Goal: Task Accomplishment & Management: Complete application form

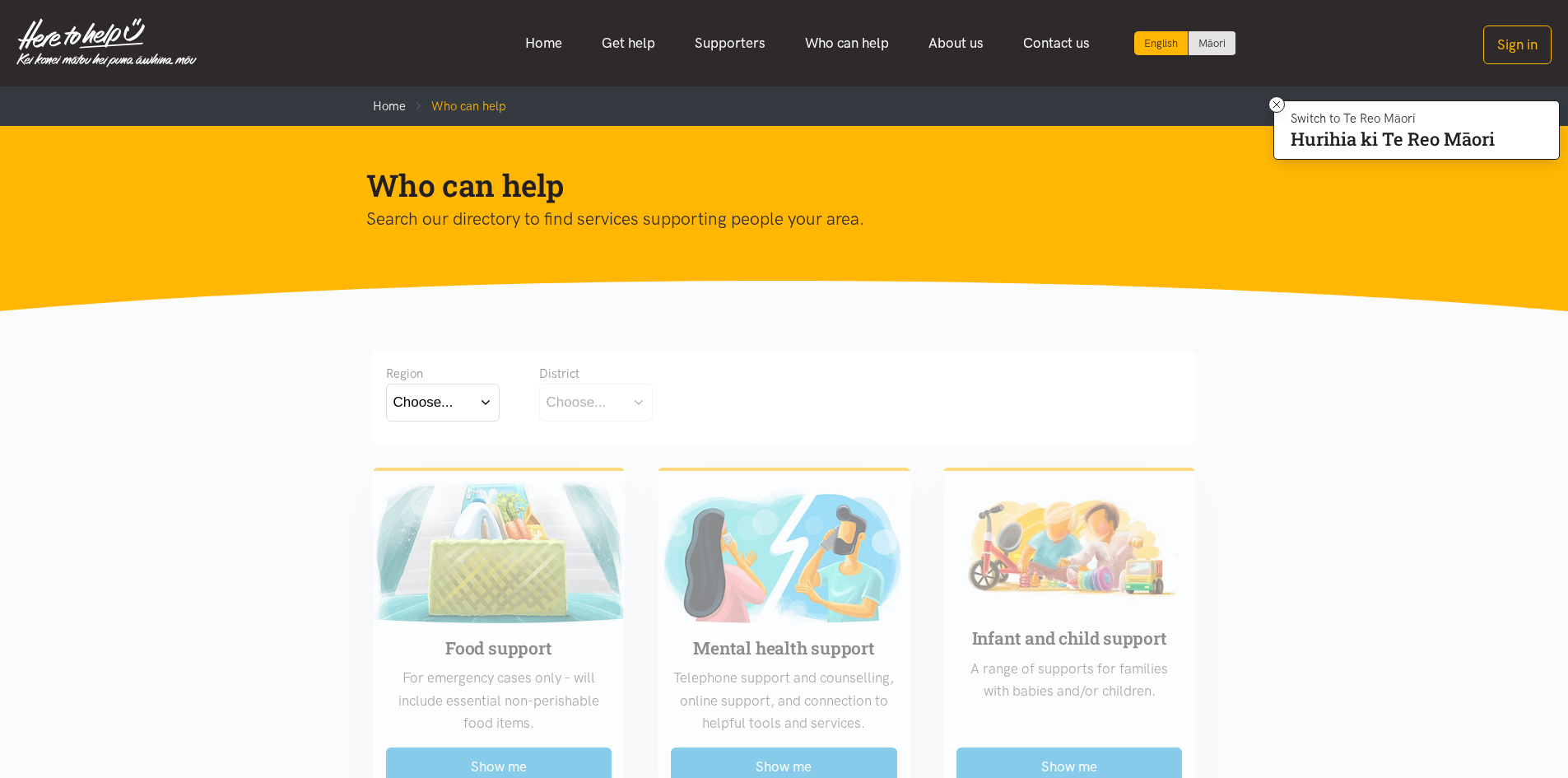
click at [485, 404] on button "Choose..." at bounding box center [442, 402] width 113 height 37
drag, startPoint x: 453, startPoint y: 452, endPoint x: 453, endPoint y: 439, distance: 13.0
click at [453, 442] on label "Bay of Plenty" at bounding box center [439, 450] width 90 height 20
click at [0, 0] on input "Bay of Plenty" at bounding box center [0, 0] width 0 height 0
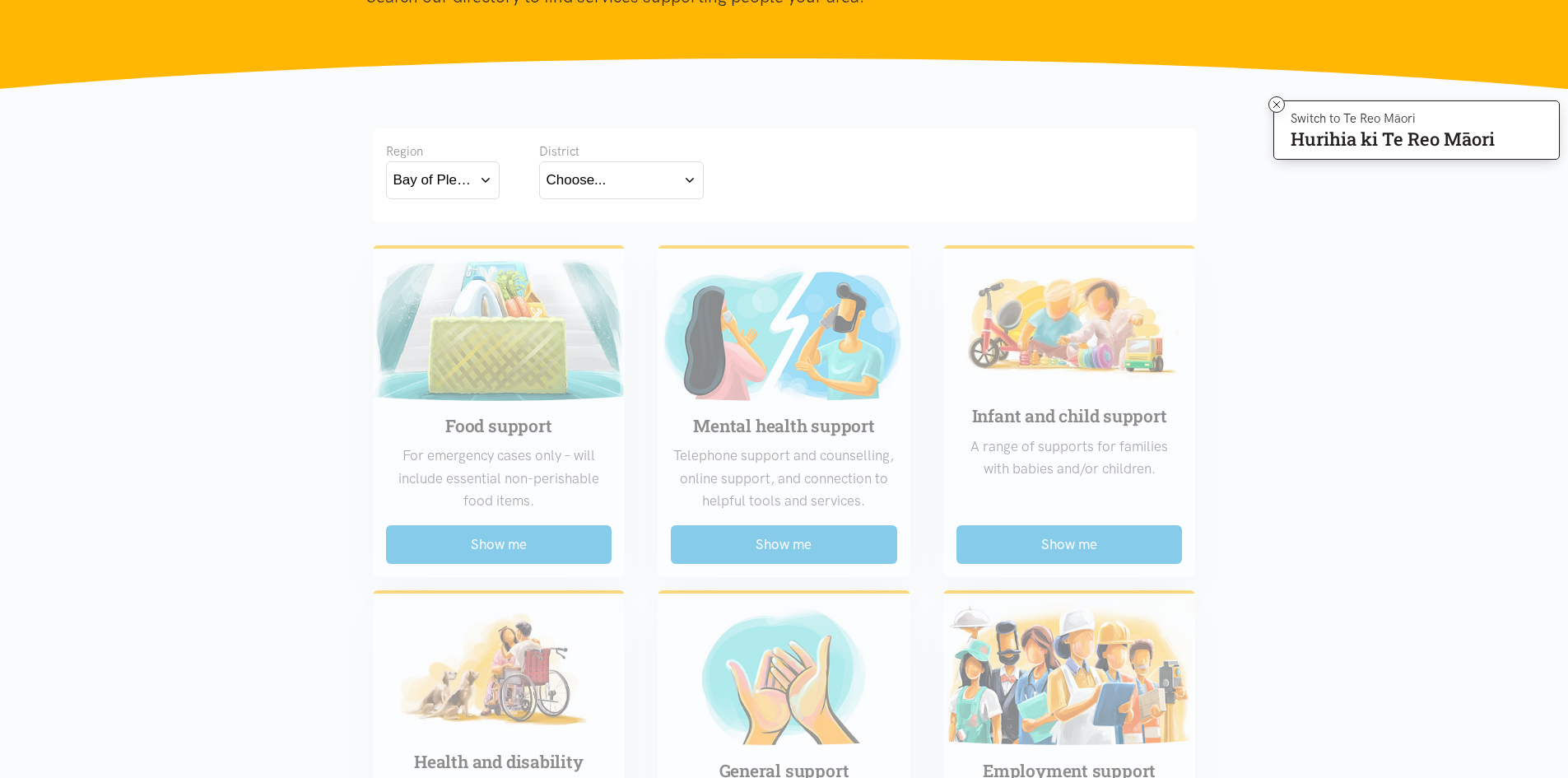
scroll to position [247, 0]
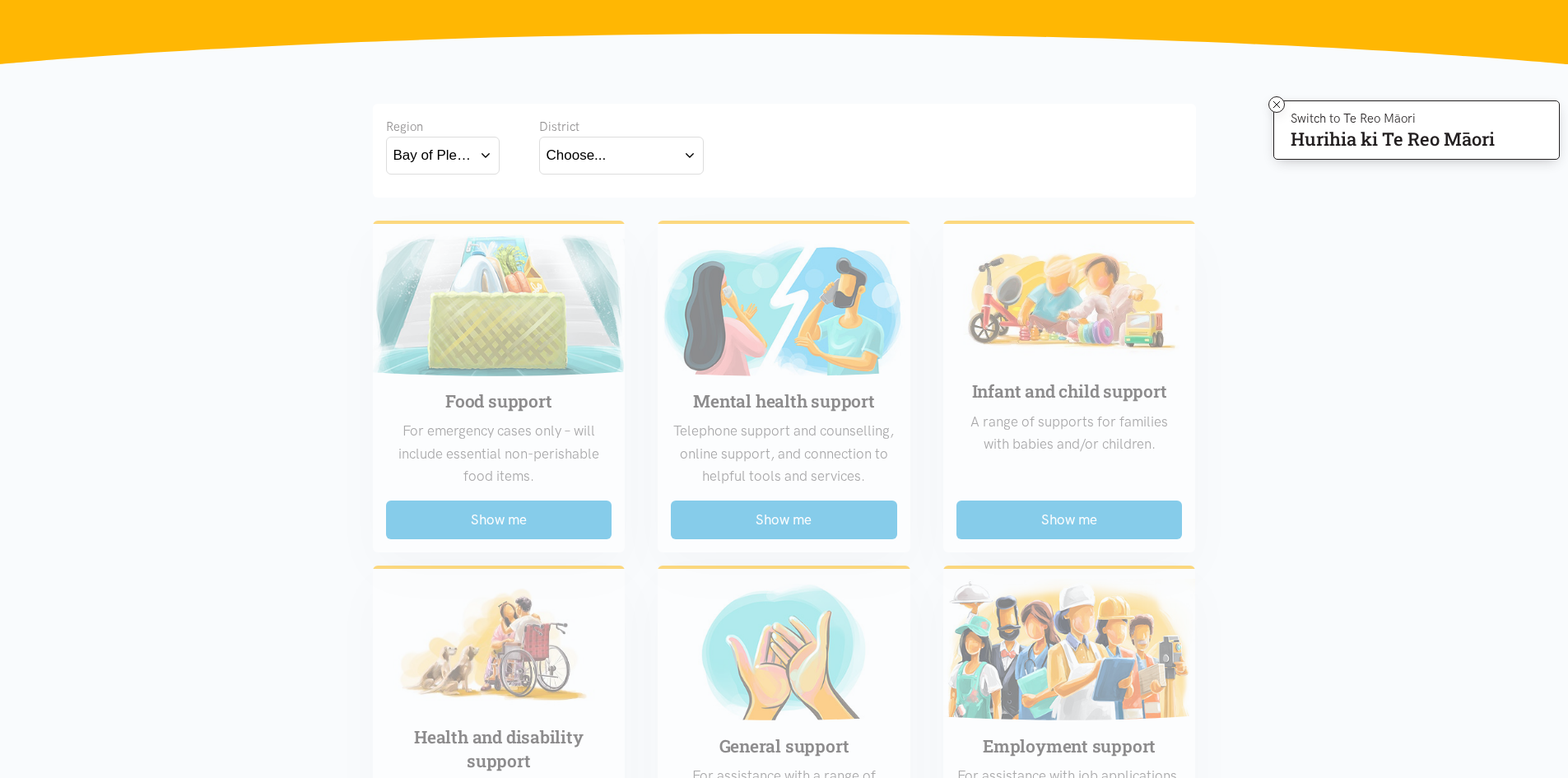
drag, startPoint x: 516, startPoint y: 524, endPoint x: 449, endPoint y: 477, distance: 81.8
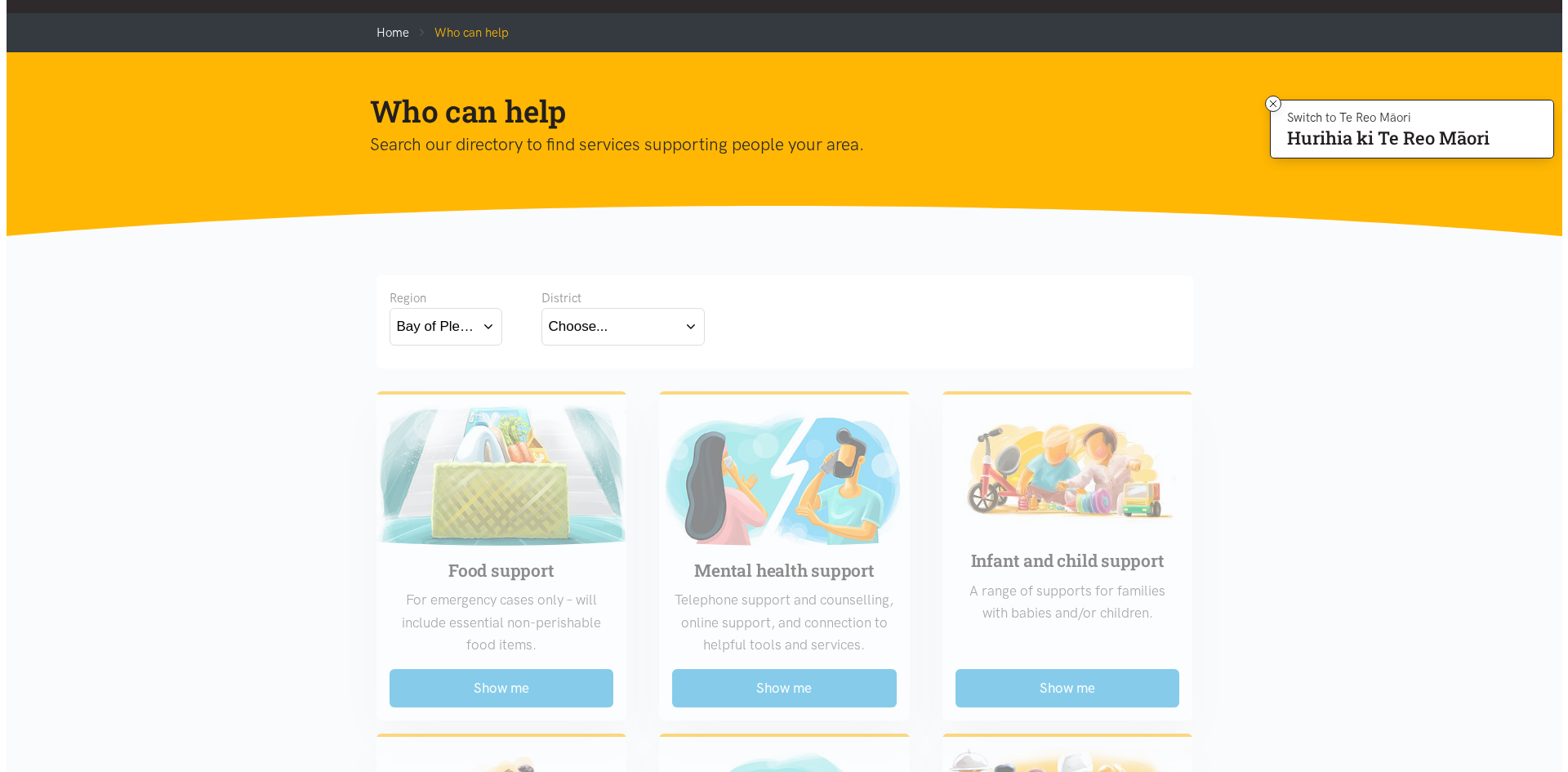
scroll to position [0, 0]
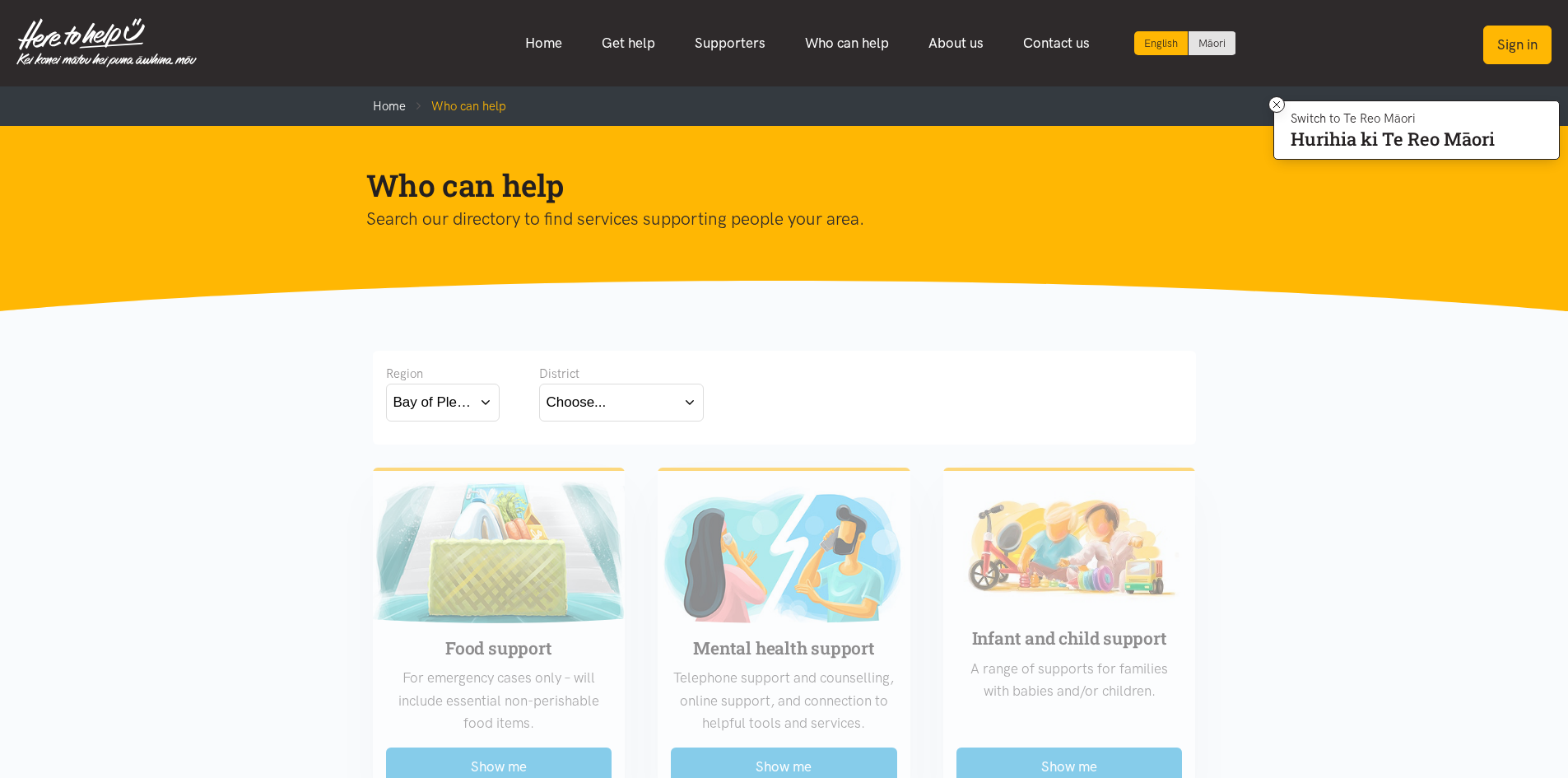
click at [1518, 36] on button "Sign in" at bounding box center [1517, 45] width 68 height 39
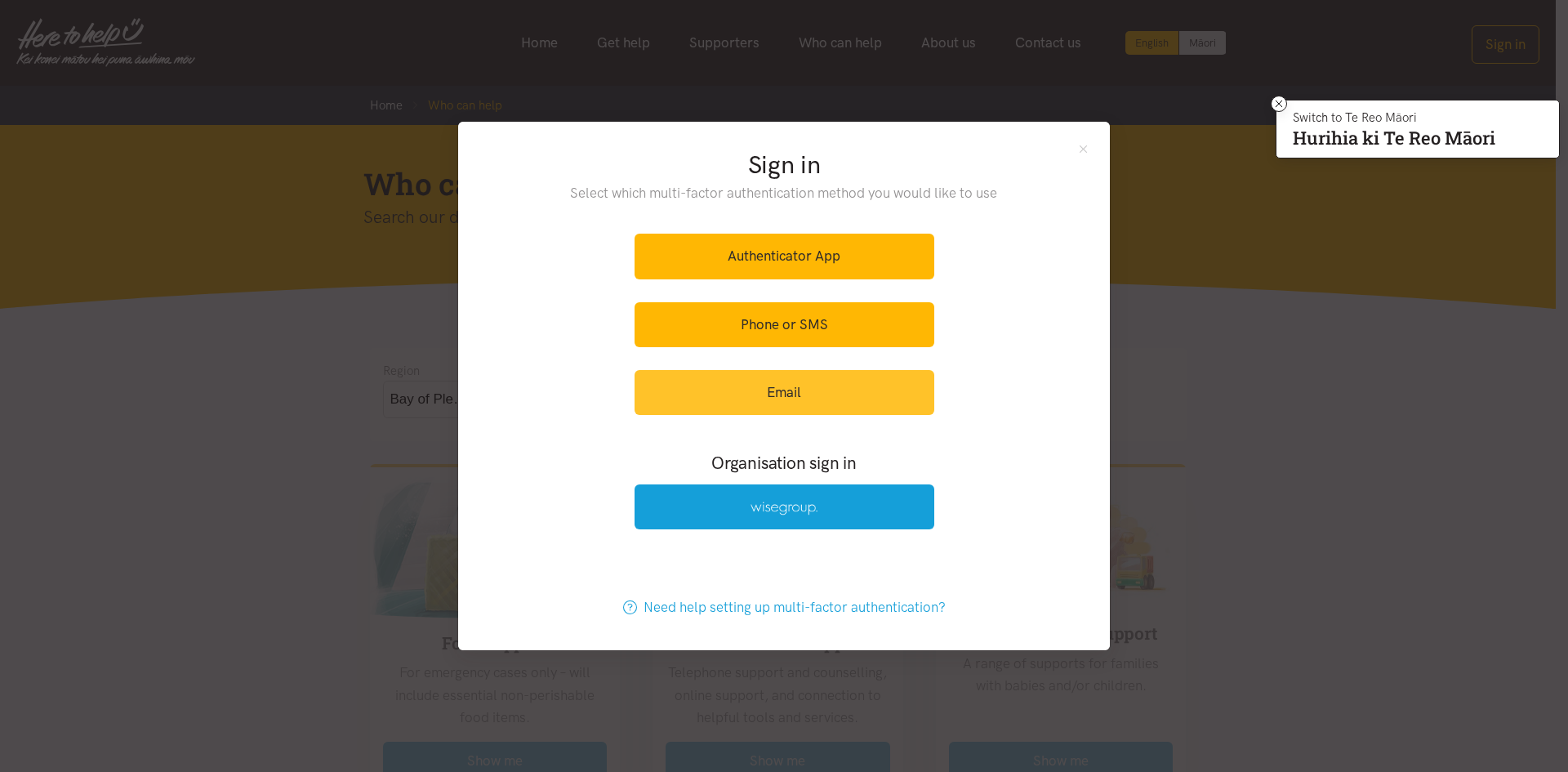
click at [723, 394] on link "Email" at bounding box center [785, 391] width 300 height 45
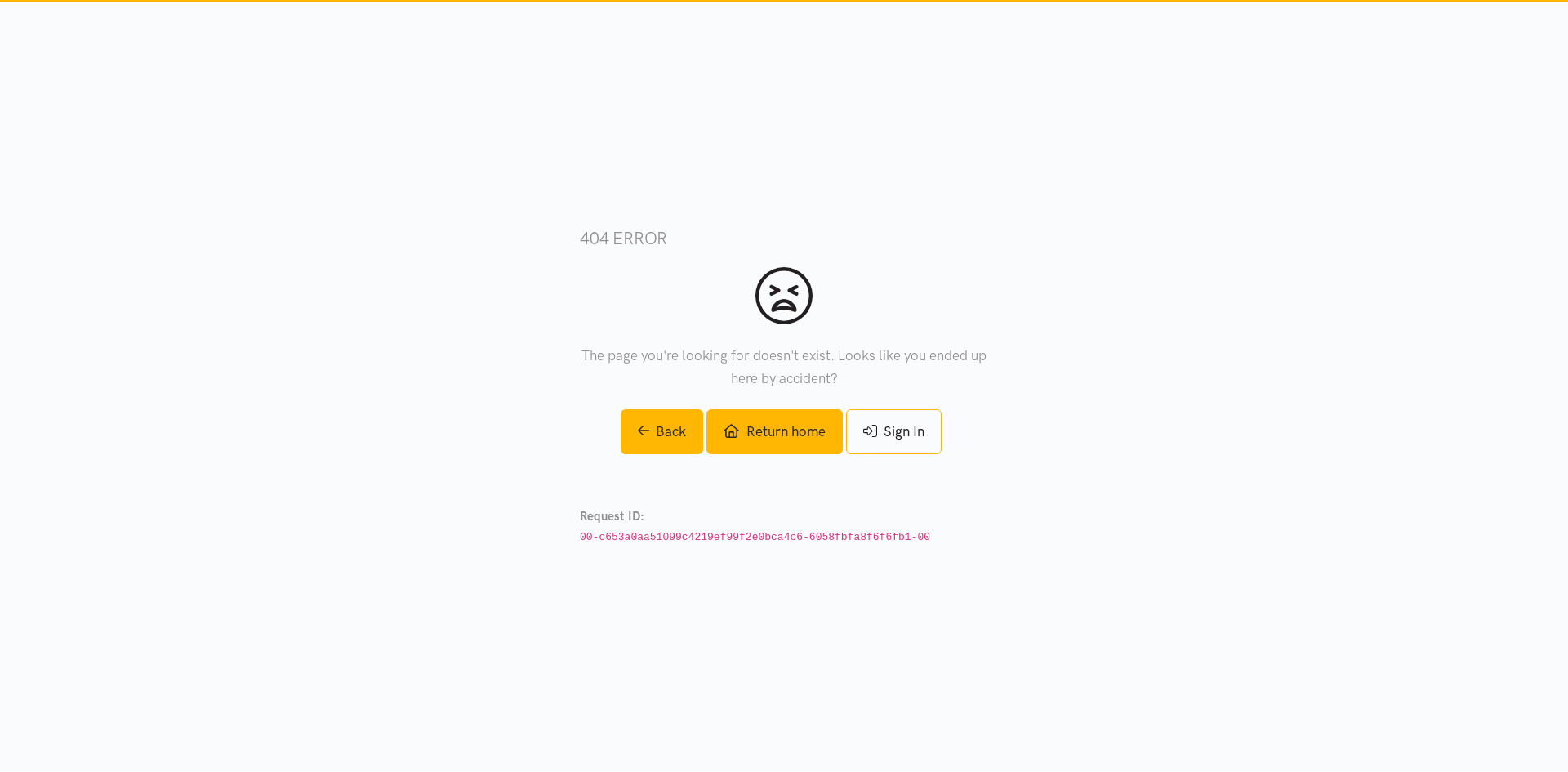
click at [804, 434] on link "Return home" at bounding box center [774, 431] width 135 height 45
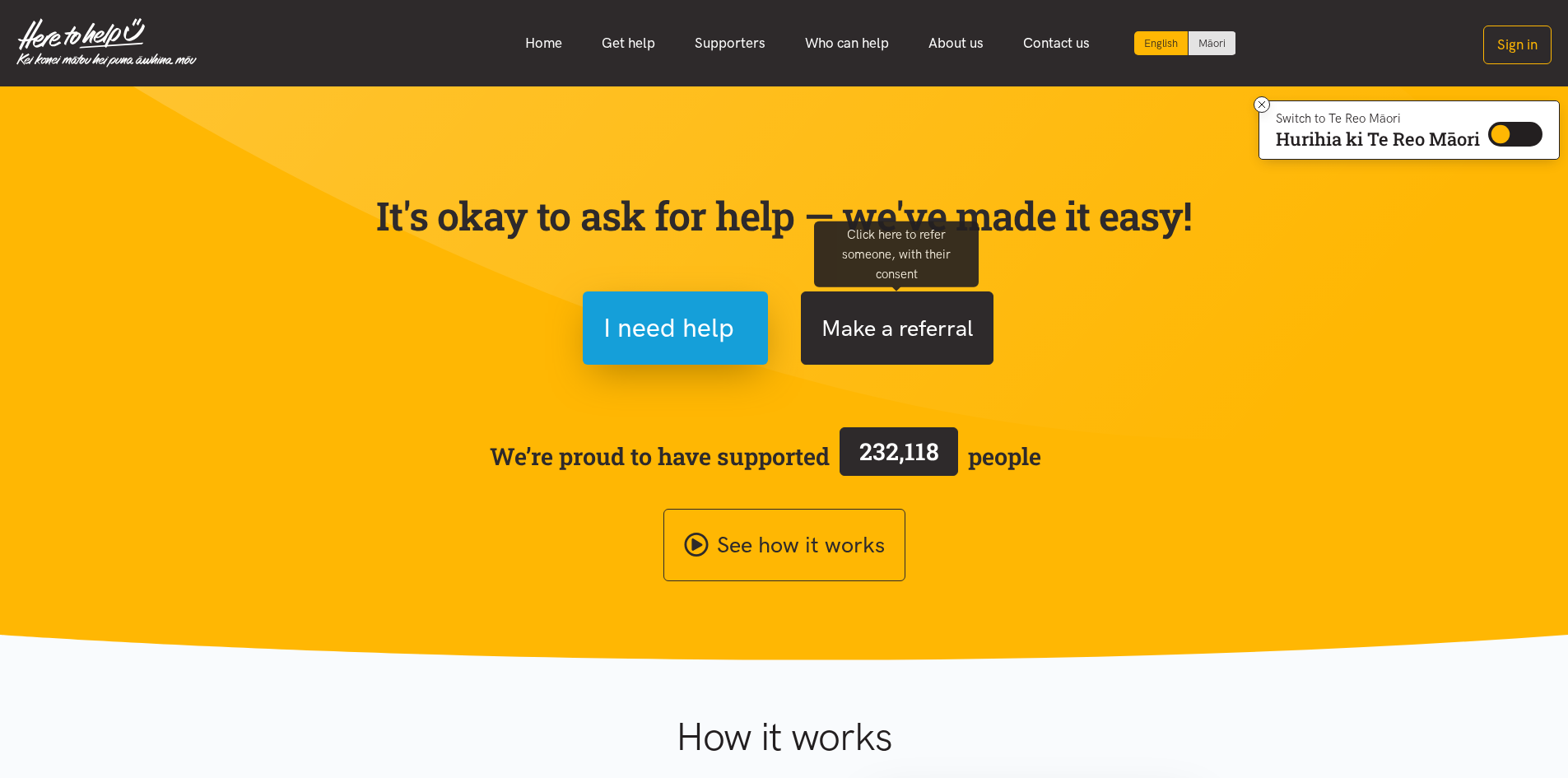
click at [902, 327] on button "Make a referral" at bounding box center [897, 327] width 193 height 73
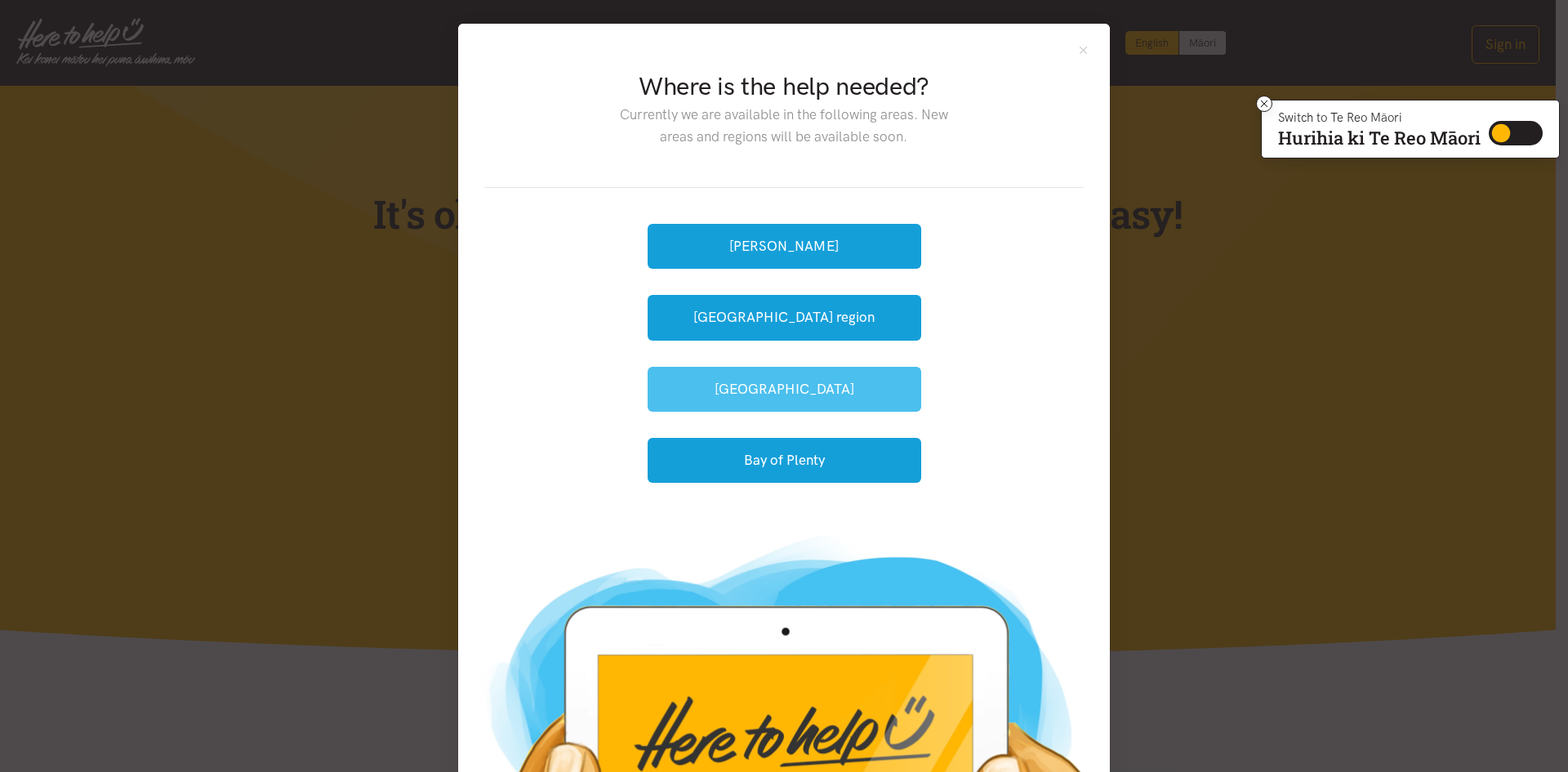
click at [750, 379] on button "Tauranga" at bounding box center [784, 389] width 274 height 45
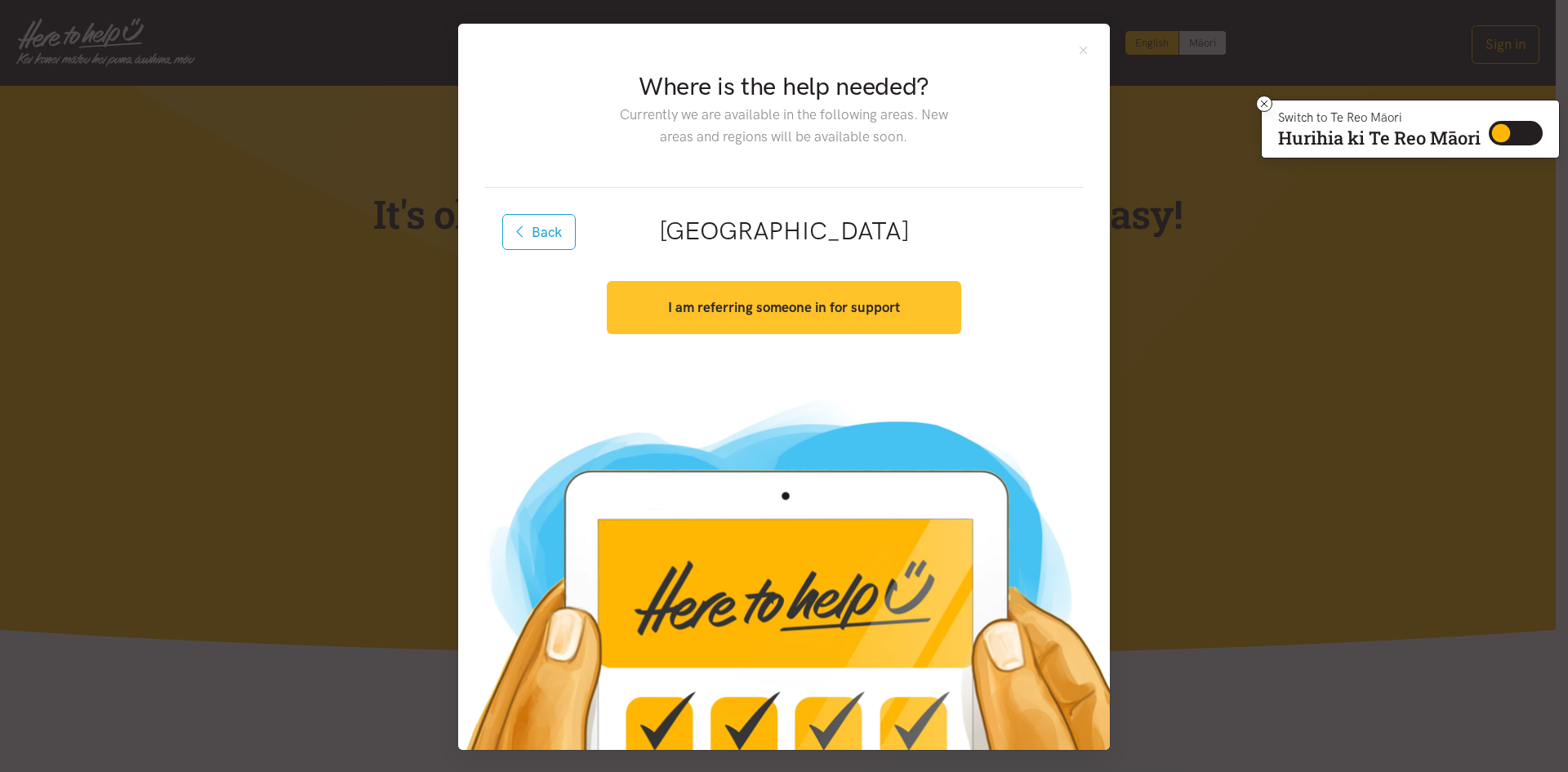
click at [735, 308] on strong "I am referring someone in for support" at bounding box center [784, 307] width 232 height 16
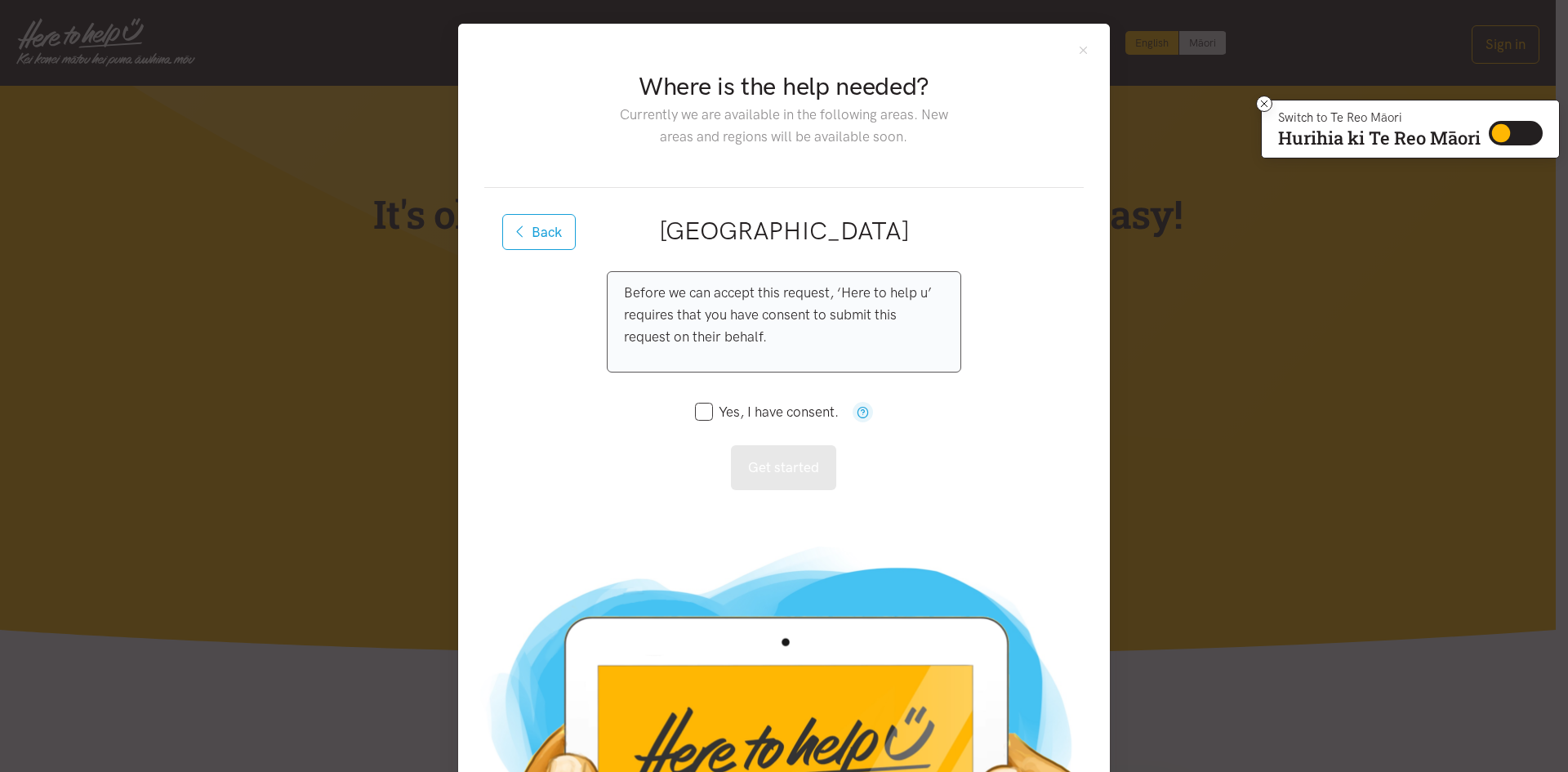
click at [697, 406] on div "Yes, I have consent." at bounding box center [784, 412] width 178 height 53
click at [704, 410] on input "Yes, I have consent." at bounding box center [767, 412] width 144 height 14
checkbox input "true"
drag, startPoint x: 785, startPoint y: 461, endPoint x: 782, endPoint y: 445, distance: 16.3
click at [784, 460] on button "Get started" at bounding box center [783, 467] width 105 height 45
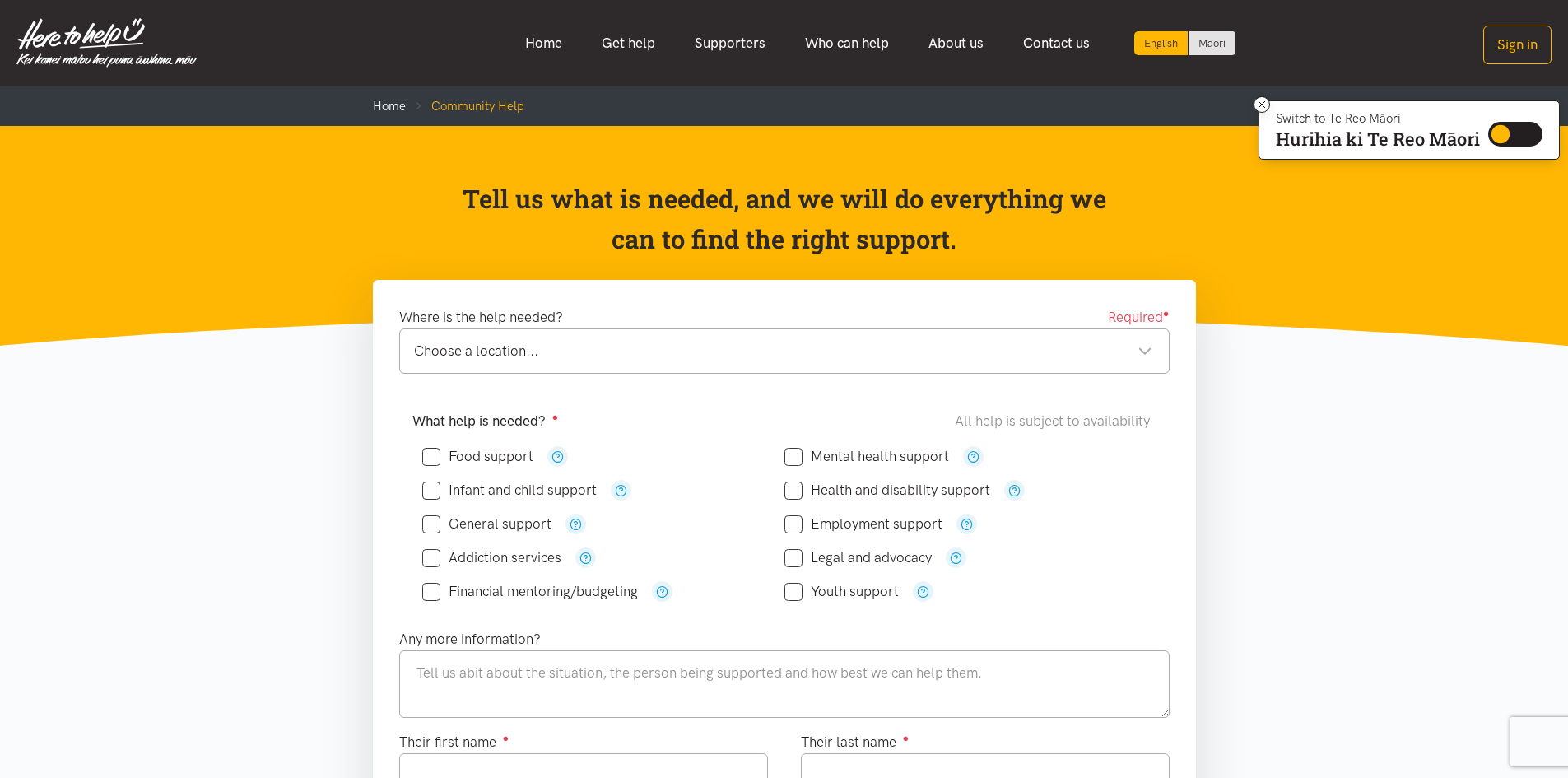
drag, startPoint x: 428, startPoint y: 456, endPoint x: 437, endPoint y: 461, distance: 10.3
click at [433, 456] on input "Food support" at bounding box center [477, 455] width 112 height 14
checkbox input "true"
drag, startPoint x: 433, startPoint y: 679, endPoint x: 460, endPoint y: 681, distance: 27.1
click at [439, 667] on textarea at bounding box center [784, 683] width 771 height 67
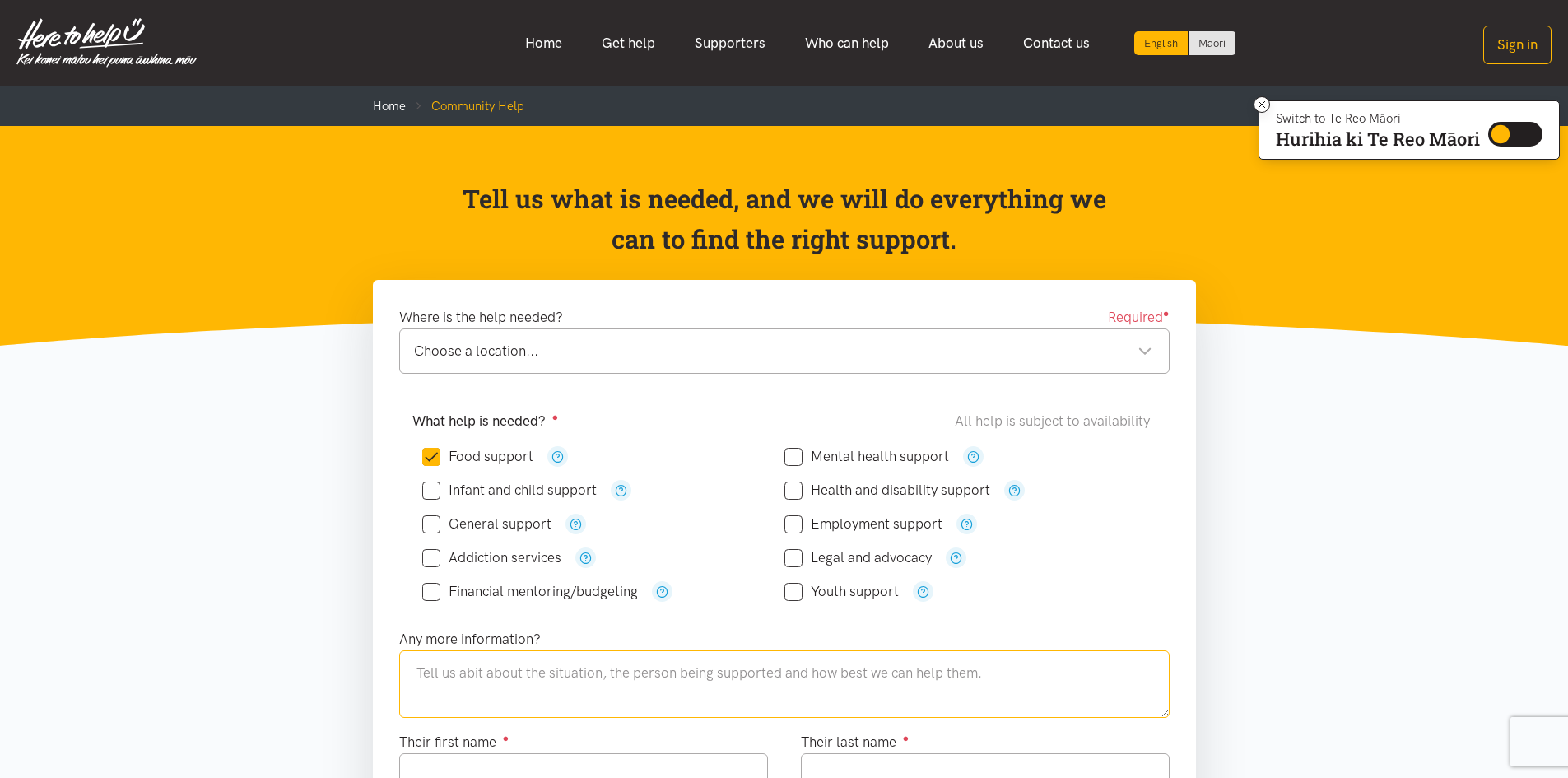
type textarea "o"
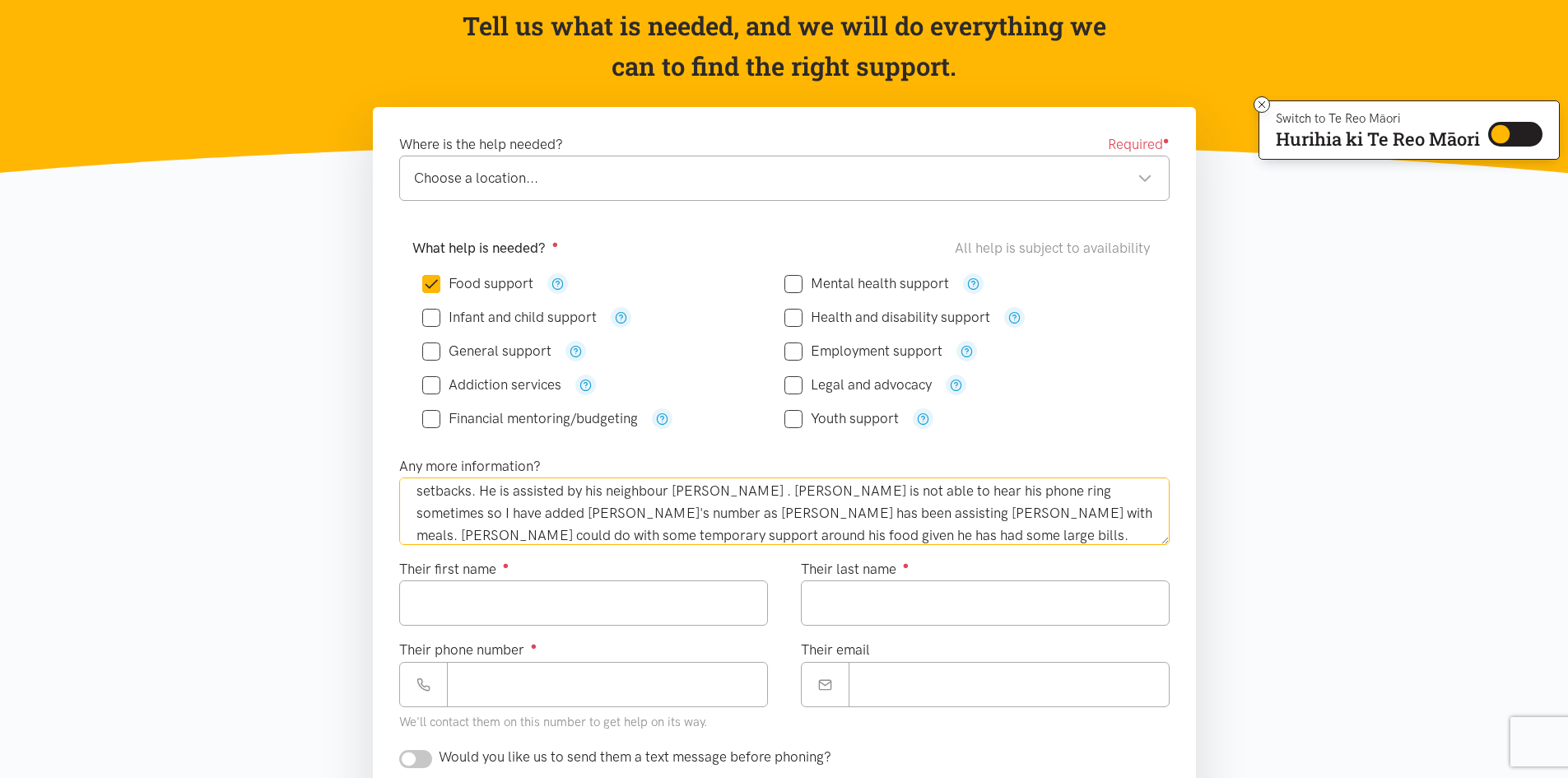
scroll to position [247, 0]
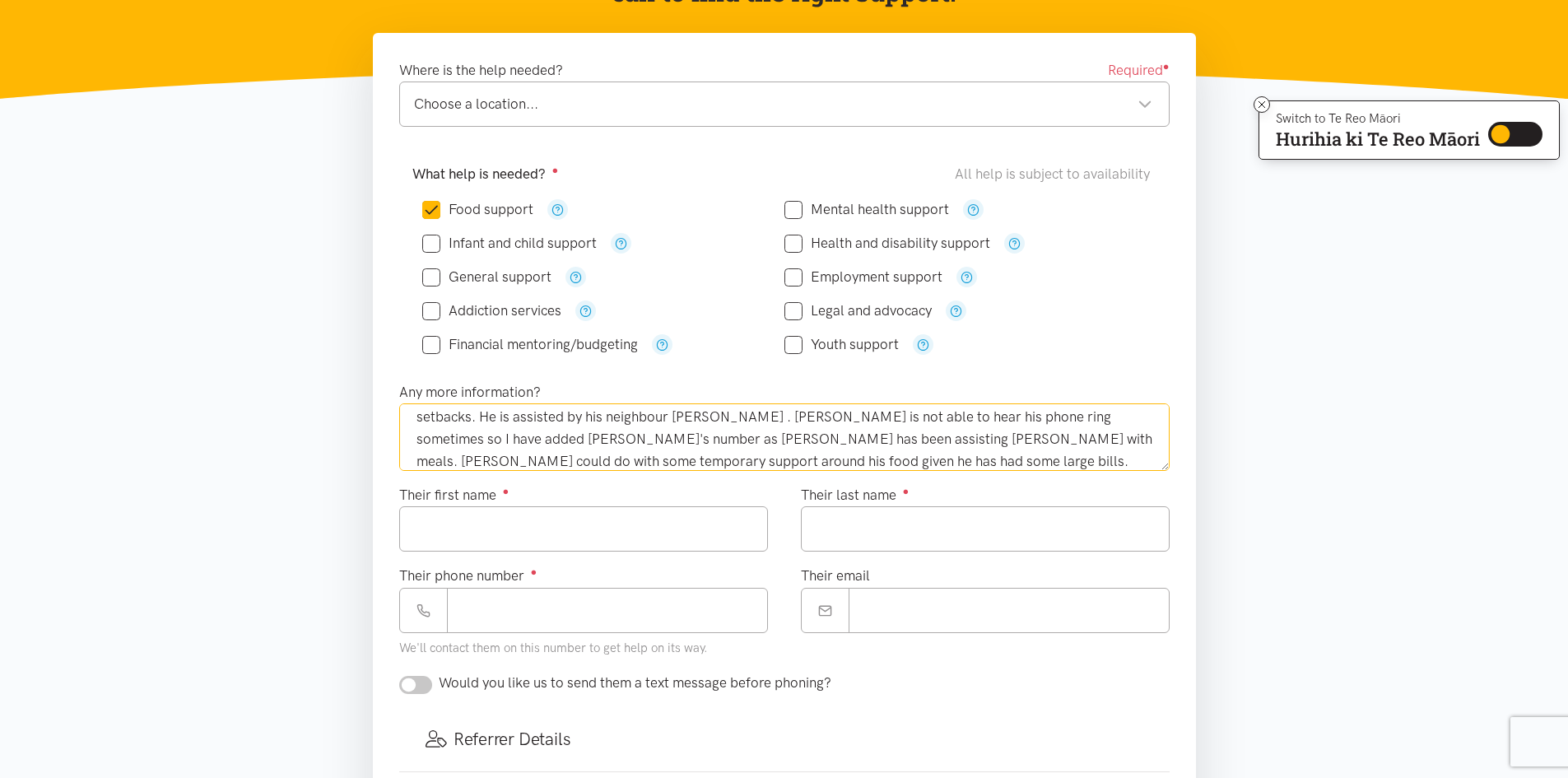
type textarea "Referral for our tenant Donald Henderson. Donald is 82 years old and has recent…"
drag, startPoint x: 429, startPoint y: 526, endPoint x: 580, endPoint y: 565, distance: 156.0
click at [441, 534] on input "Their first name ●" at bounding box center [584, 528] width 369 height 45
type input "******"
click at [845, 517] on input "Their last name ●" at bounding box center [985, 528] width 369 height 45
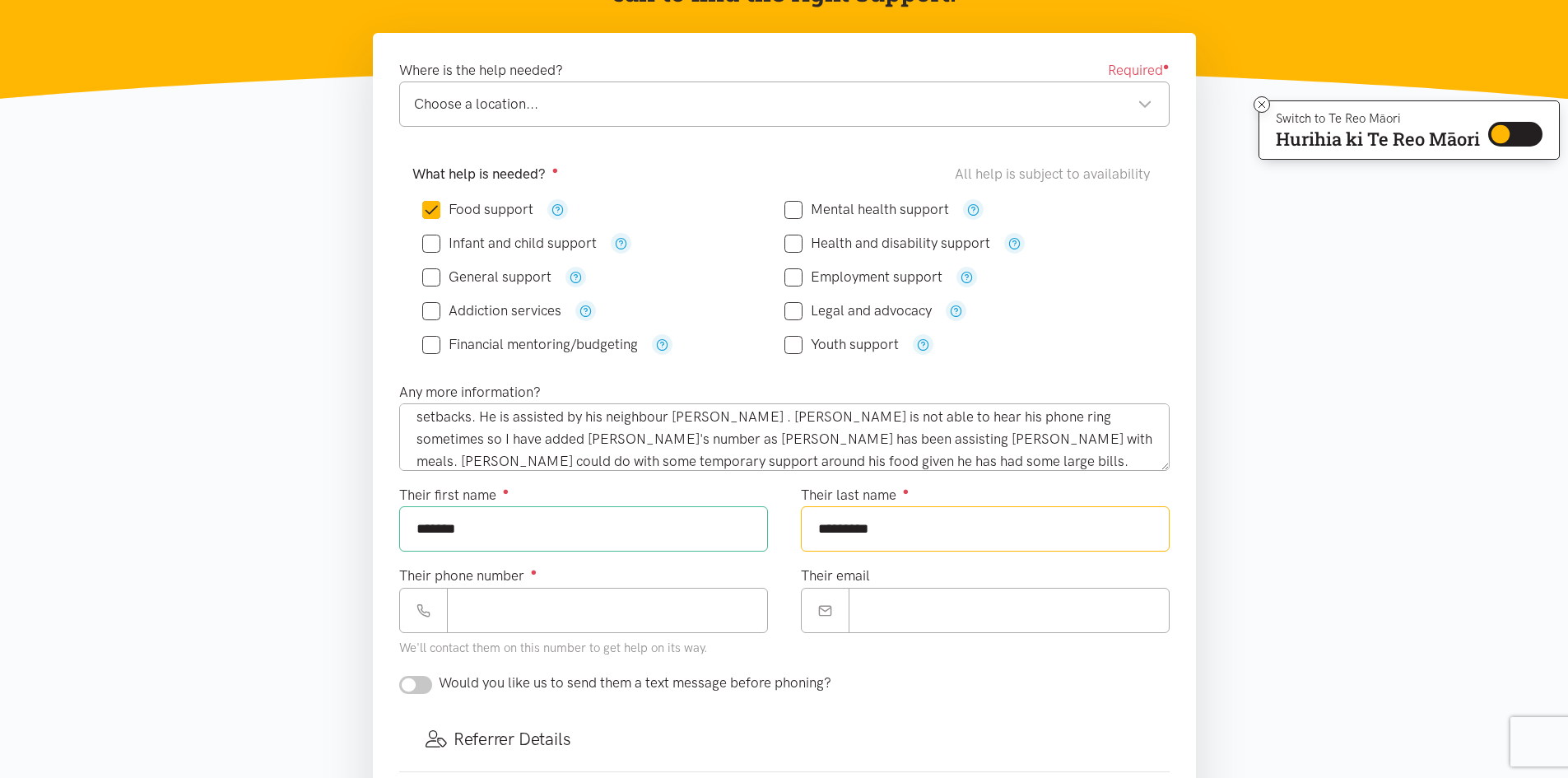
type input "*********"
click at [466, 611] on input "Their phone number ●" at bounding box center [607, 609] width 321 height 45
type input "****"
click at [890, 534] on input "*********" at bounding box center [985, 528] width 369 height 45
type input "*********"
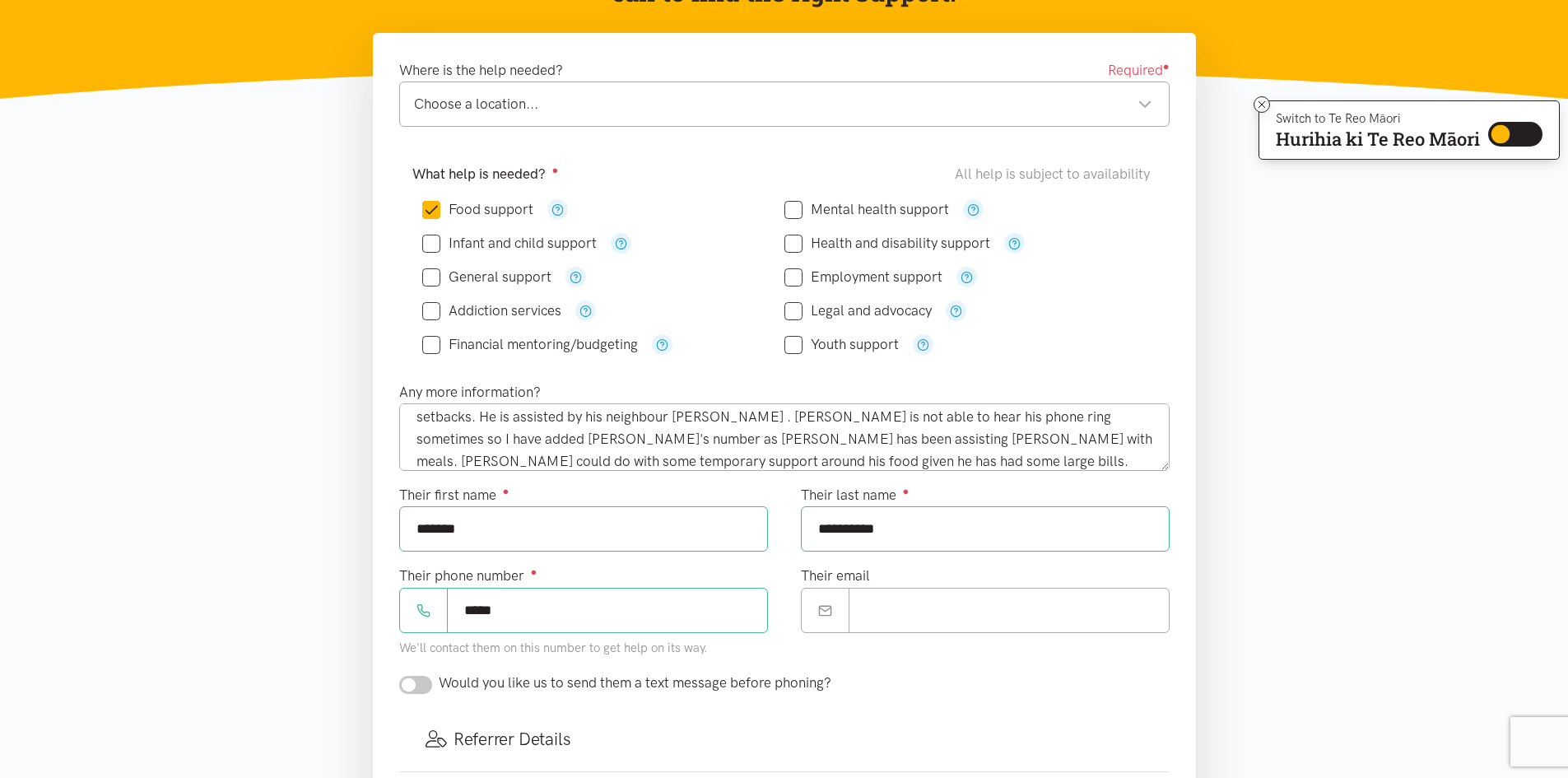
drag, startPoint x: 472, startPoint y: 608, endPoint x: 478, endPoint y: 688, distance: 80.2
click at [471, 620] on input "****" at bounding box center [607, 609] width 321 height 45
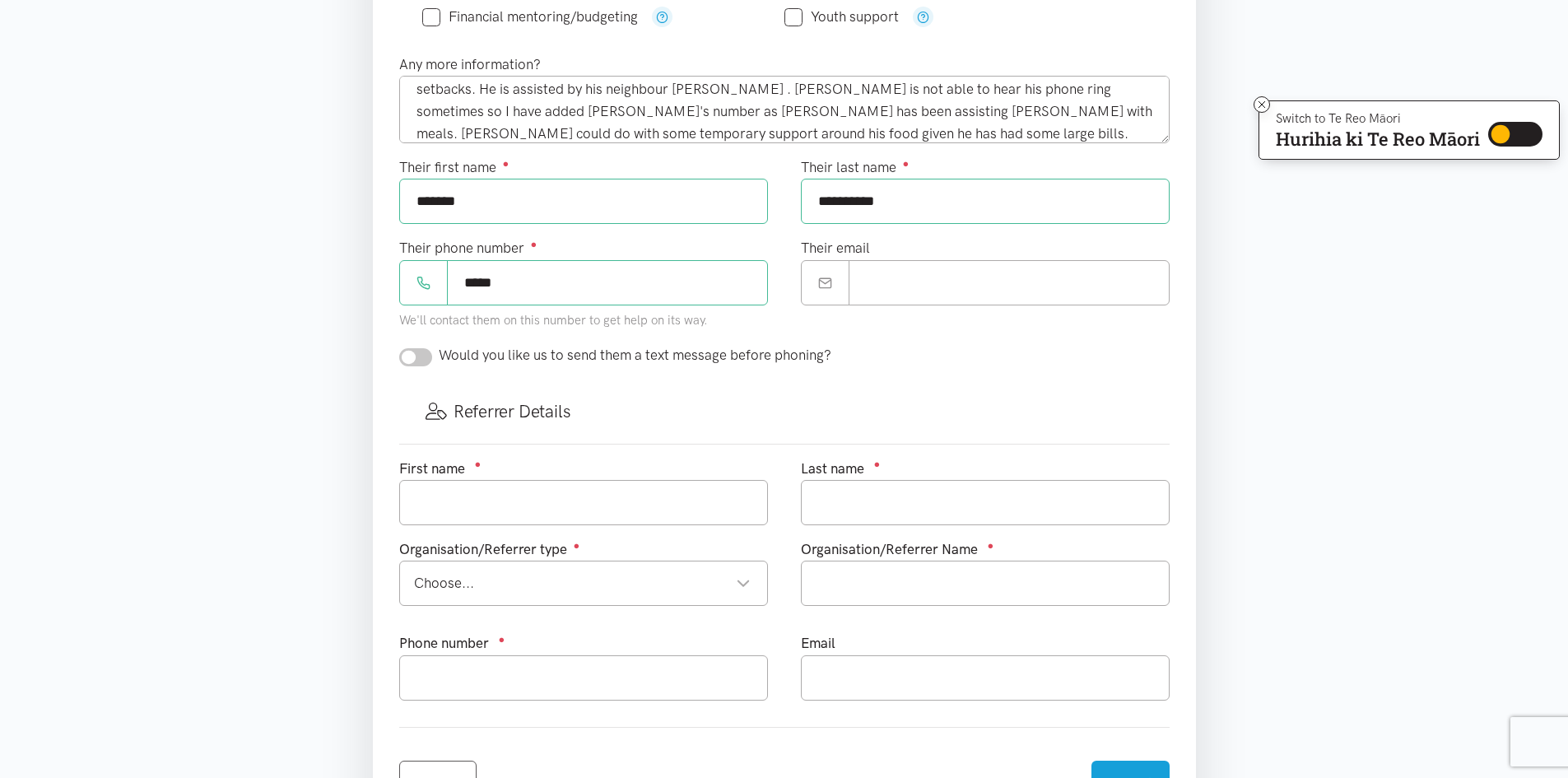
scroll to position [576, 0]
type input "****"
drag, startPoint x: 434, startPoint y: 487, endPoint x: 438, endPoint y: 495, distance: 8.9
click at [437, 494] on input "text" at bounding box center [584, 501] width 369 height 45
type input "Maree"
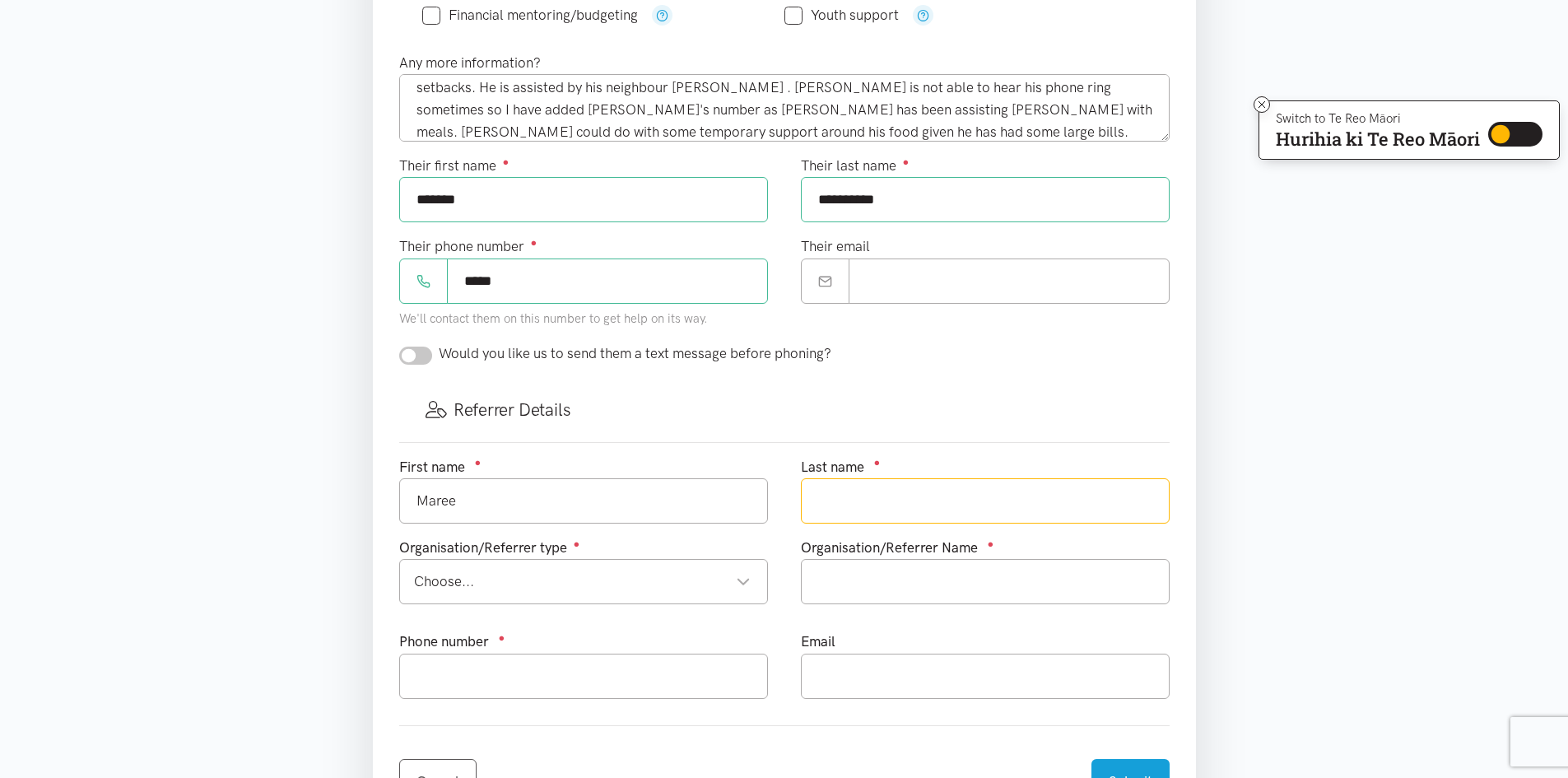
click at [841, 501] on input "text" at bounding box center [985, 501] width 369 height 45
click at [442, 587] on div "Choose..." at bounding box center [582, 582] width 336 height 22
type input "Macdonald"
click at [868, 571] on input "text" at bounding box center [985, 581] width 369 height 45
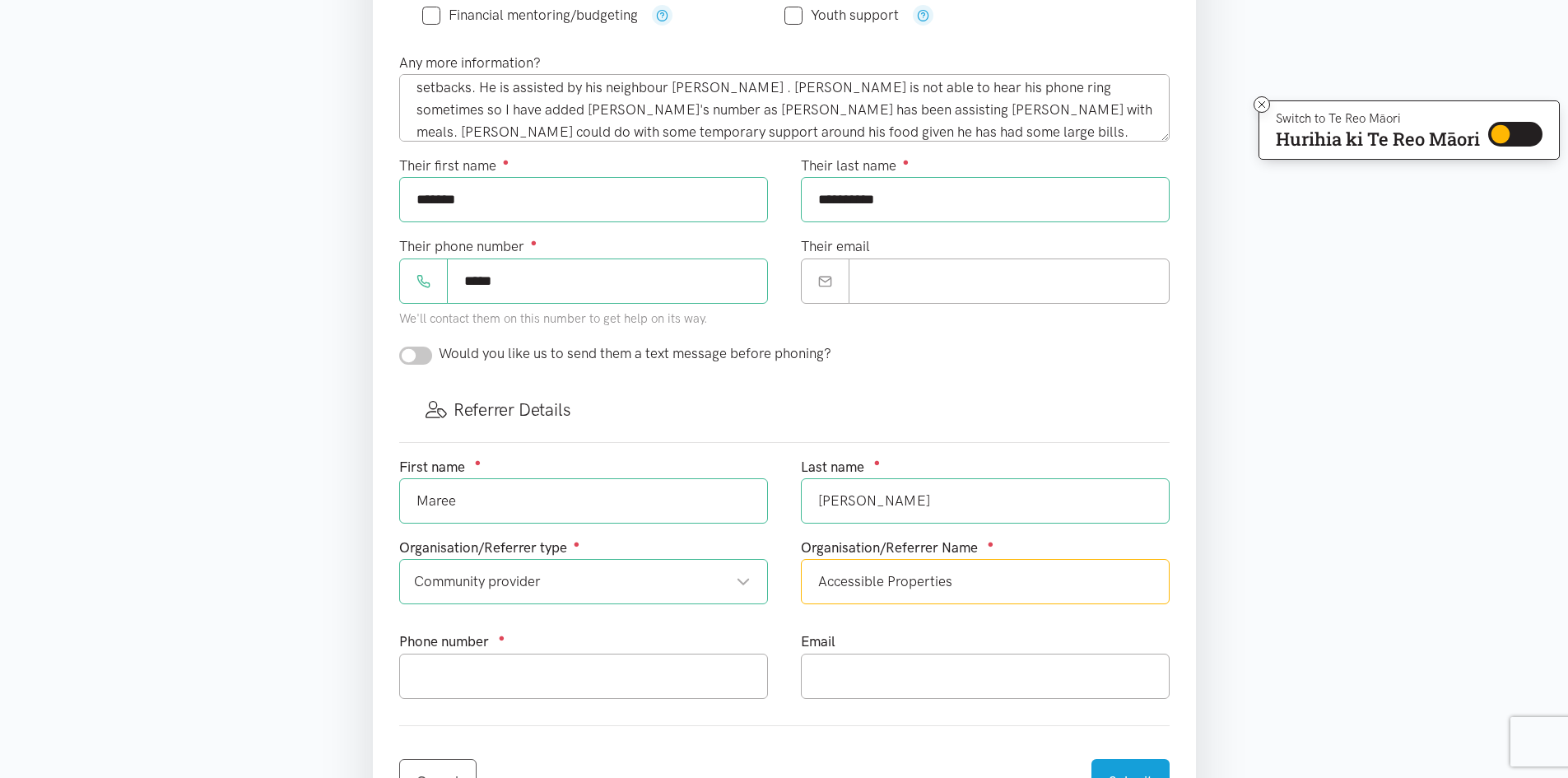
type input "Accessible Properties"
click at [430, 679] on input "text" at bounding box center [584, 676] width 369 height 45
type input "022 010 5089"
drag, startPoint x: 516, startPoint y: 277, endPoint x: 530, endPoint y: 314, distance: 39.6
click at [516, 283] on input "****" at bounding box center [607, 280] width 321 height 45
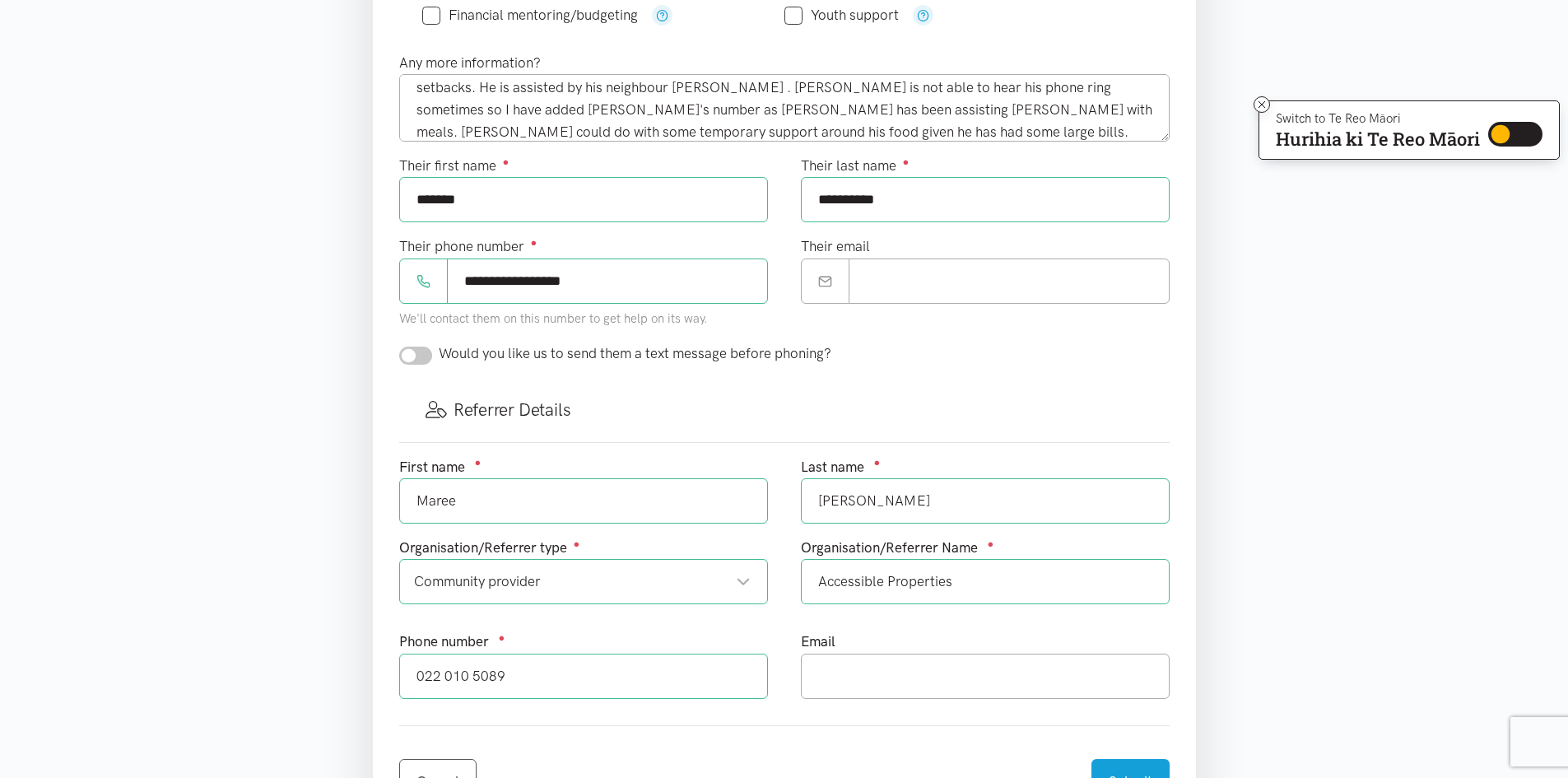
type input "**********"
drag, startPoint x: 556, startPoint y: 124, endPoint x: 557, endPoint y: 137, distance: 13.0
click at [556, 130] on textarea "Referral for our tenant Donald Henderson. Donald is 82 years old and has recent…" at bounding box center [784, 107] width 771 height 67
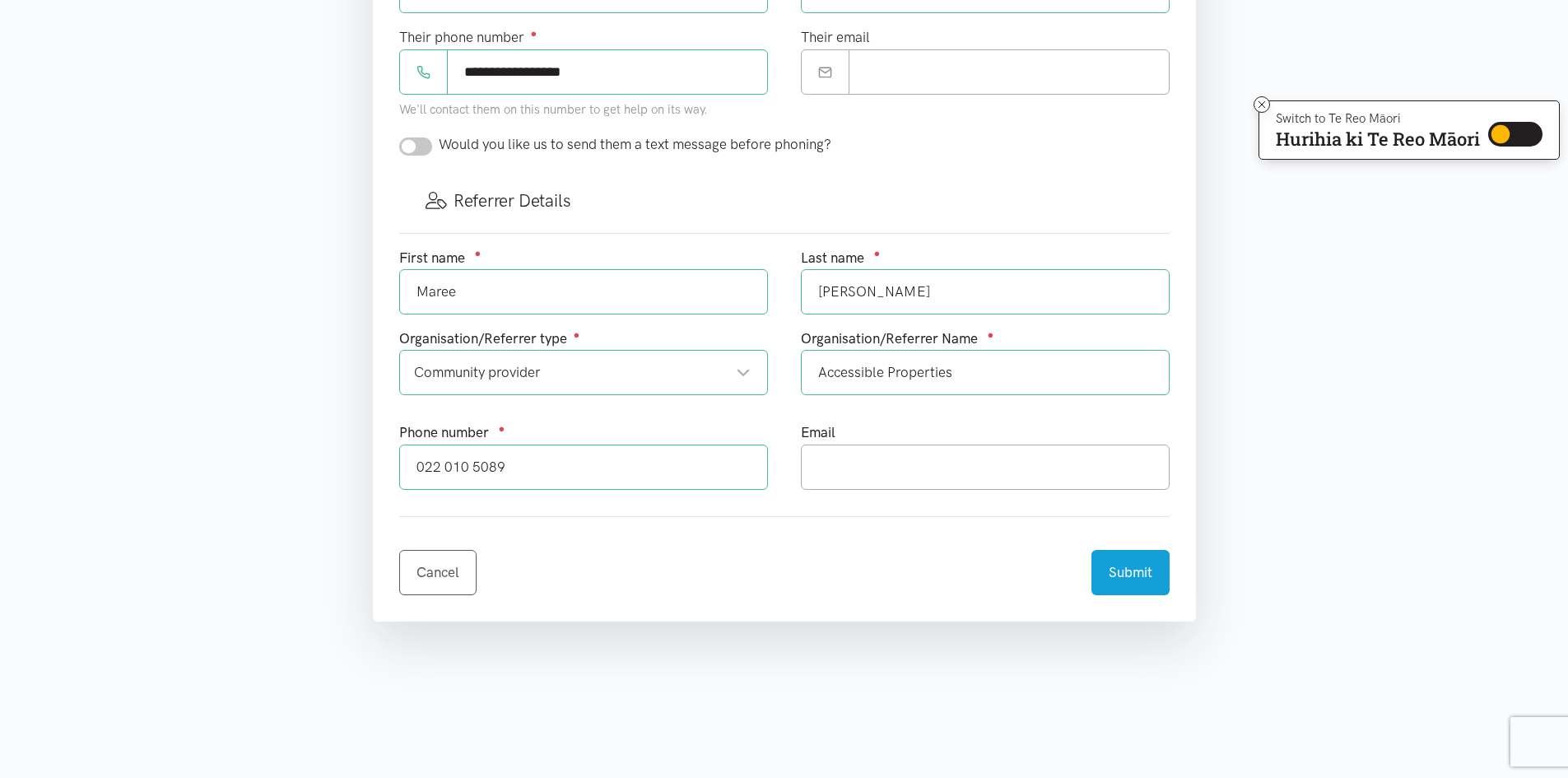
scroll to position [1152, 0]
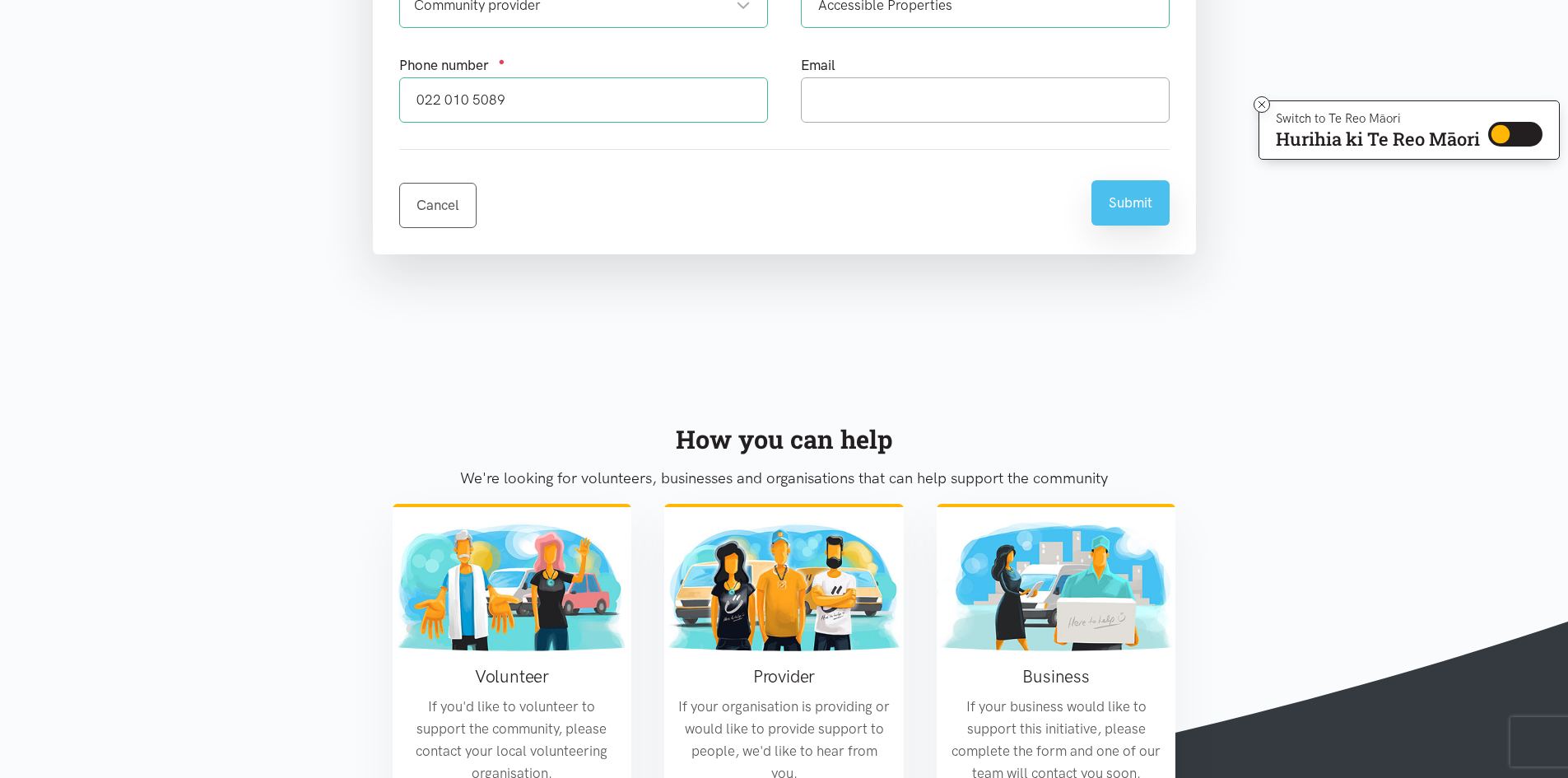
type textarea "Referral for our tenant Donald Henderson. Donald is 82 years old and has recent…"
click at [1149, 202] on button "Submit" at bounding box center [1130, 203] width 78 height 45
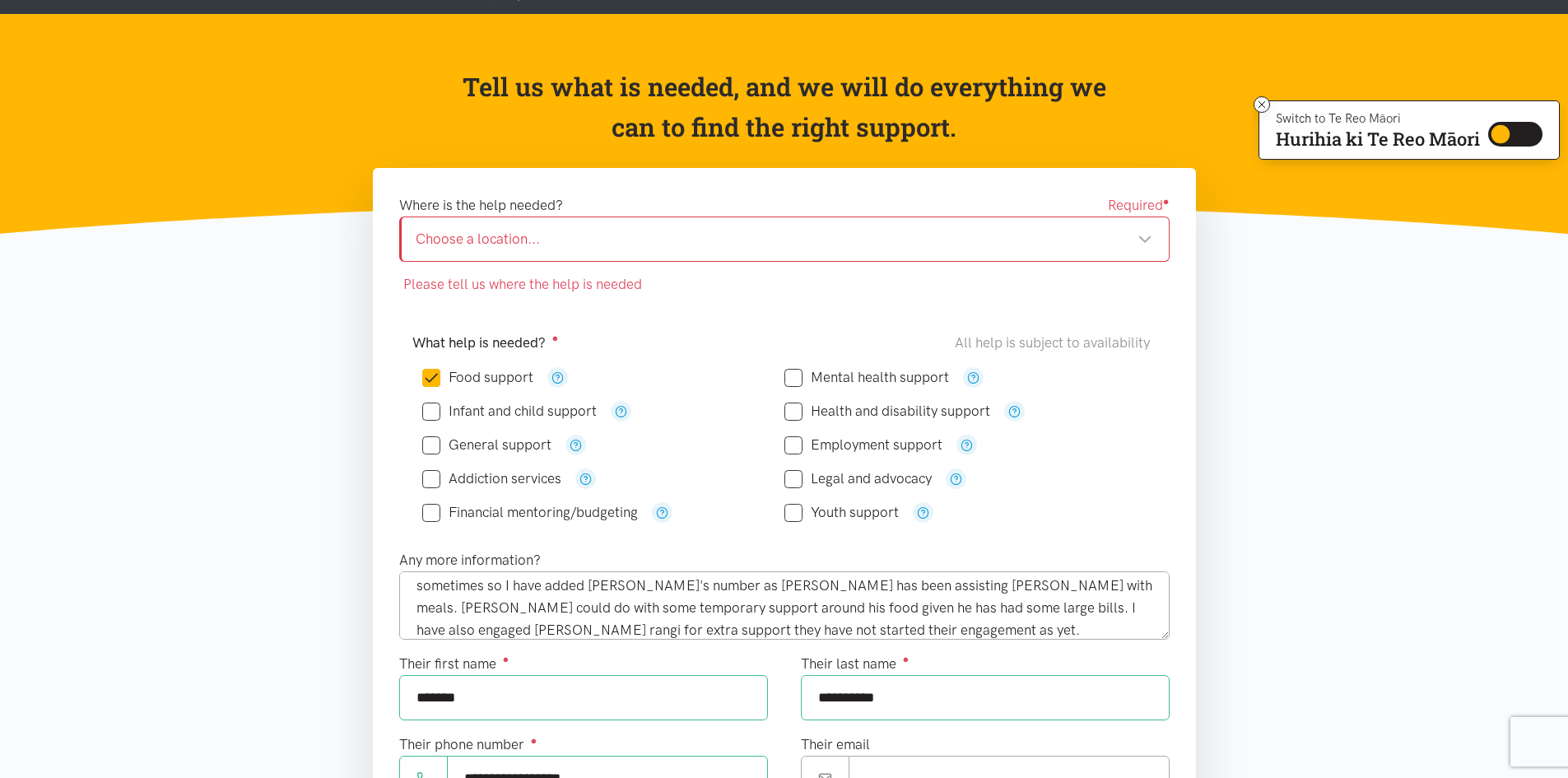
scroll to position [82, 0]
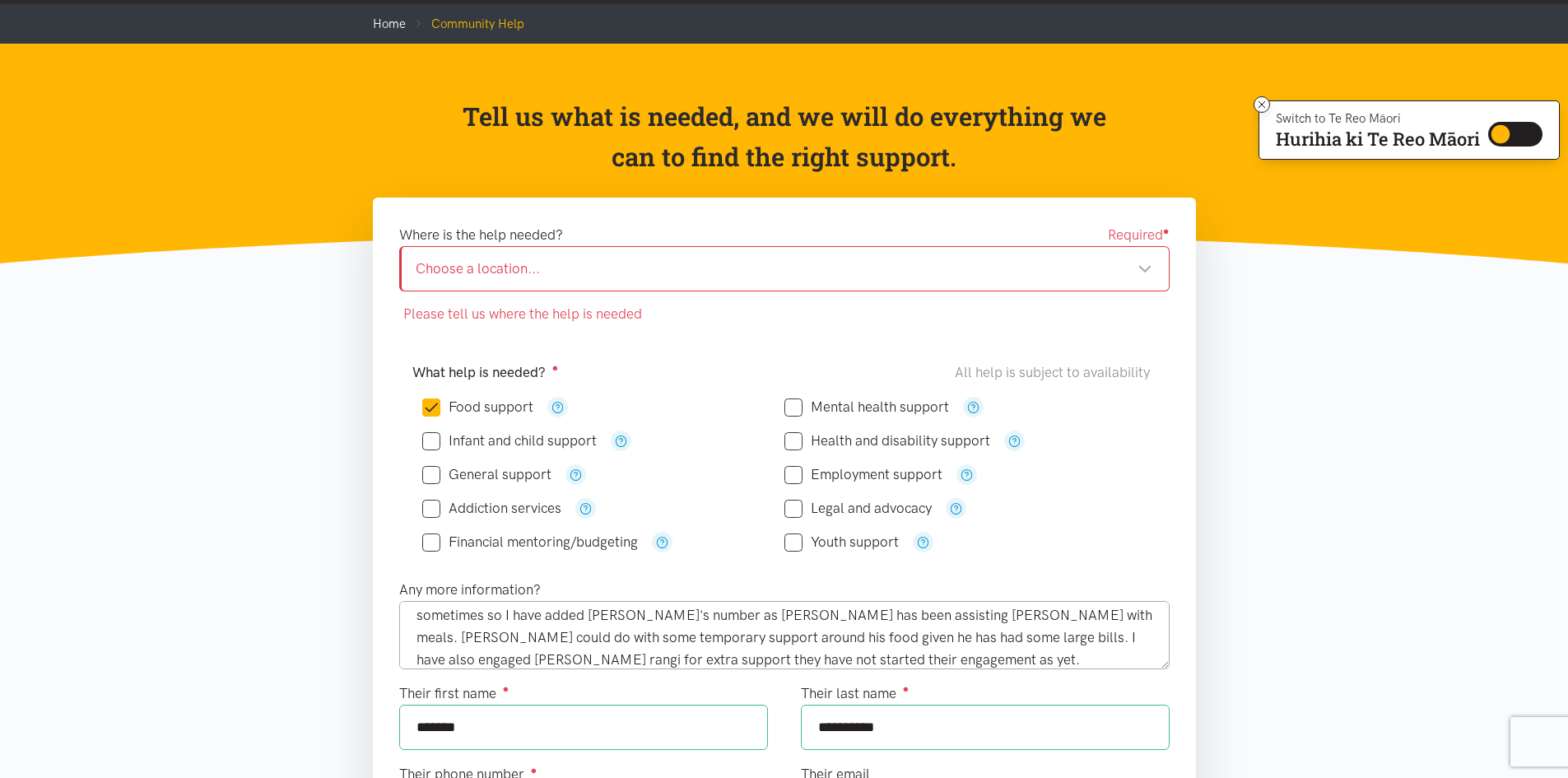
drag, startPoint x: 1144, startPoint y: 265, endPoint x: 1136, endPoint y: 265, distance: 8.0
click at [1140, 265] on div "Choose a location..." at bounding box center [784, 268] width 737 height 22
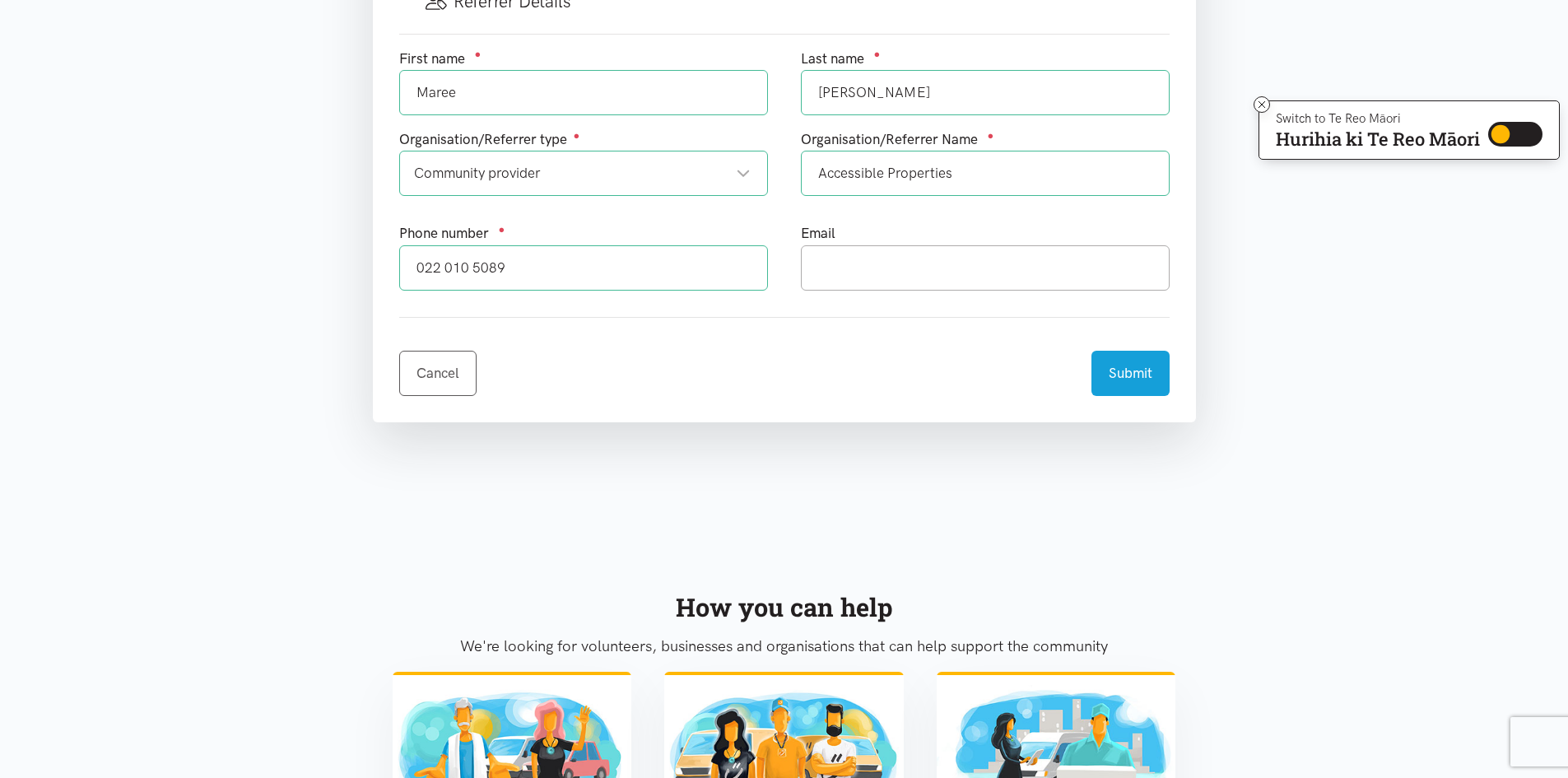
scroll to position [987, 0]
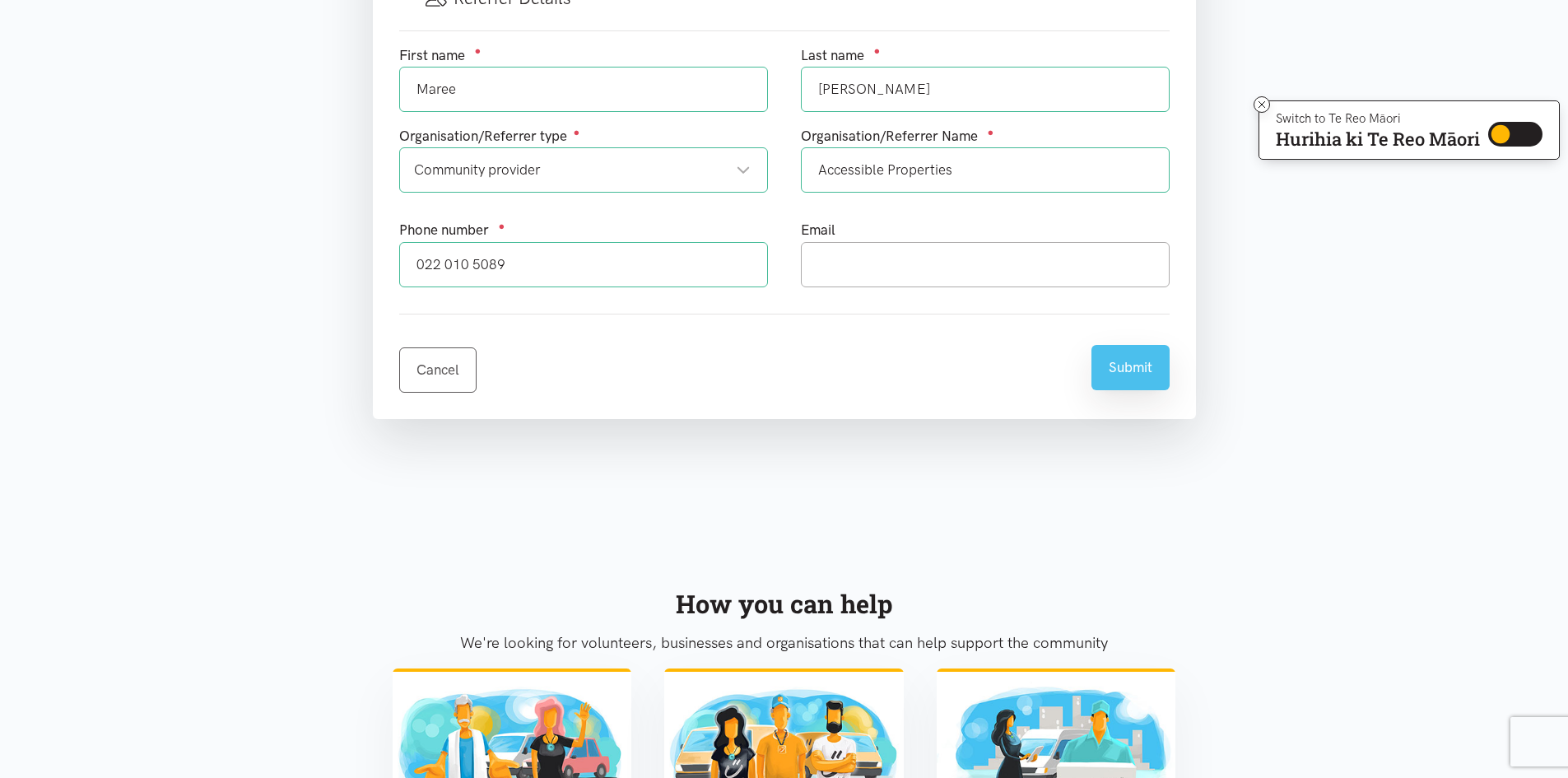
click at [1123, 365] on button "Submit" at bounding box center [1130, 367] width 78 height 45
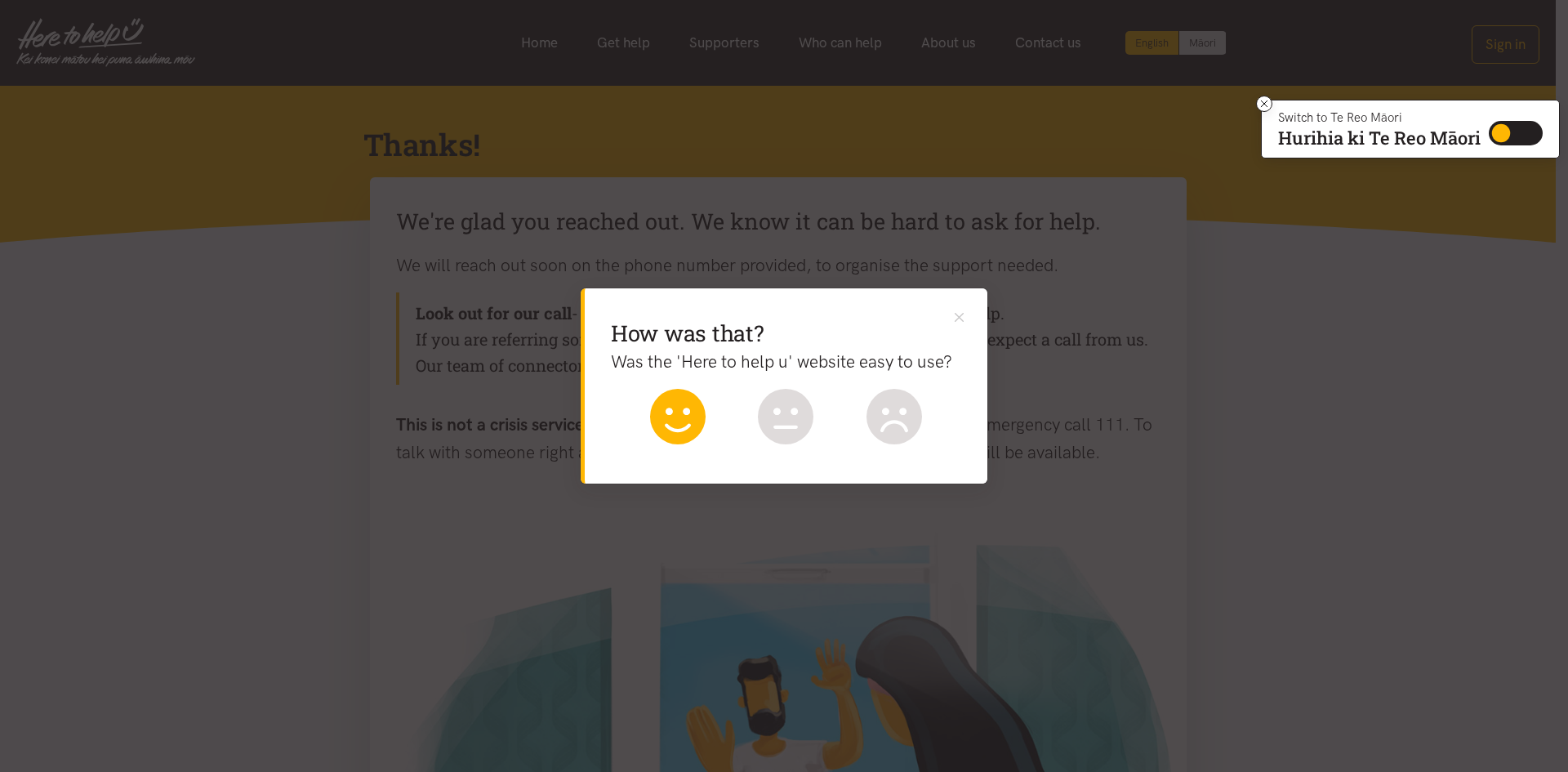
drag, startPoint x: 683, startPoint y: 421, endPoint x: 693, endPoint y: 403, distance: 20.6
click at [686, 414] on g at bounding box center [678, 416] width 56 height 56
